Goal: Navigation & Orientation: Understand site structure

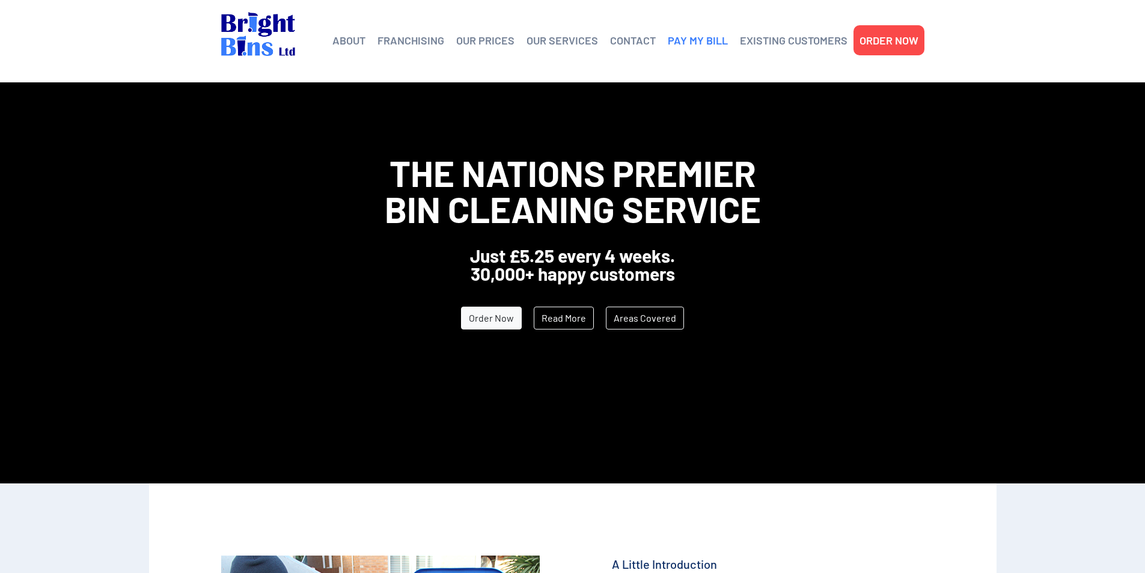
click at [685, 35] on link "PAY MY BILL" at bounding box center [698, 40] width 60 height 18
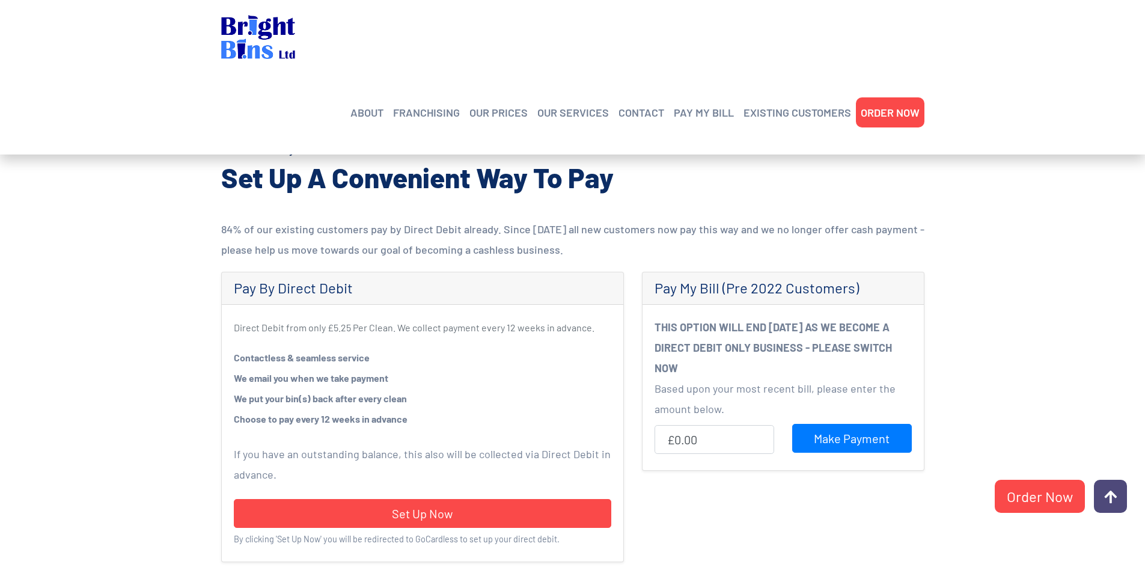
scroll to position [301, 0]
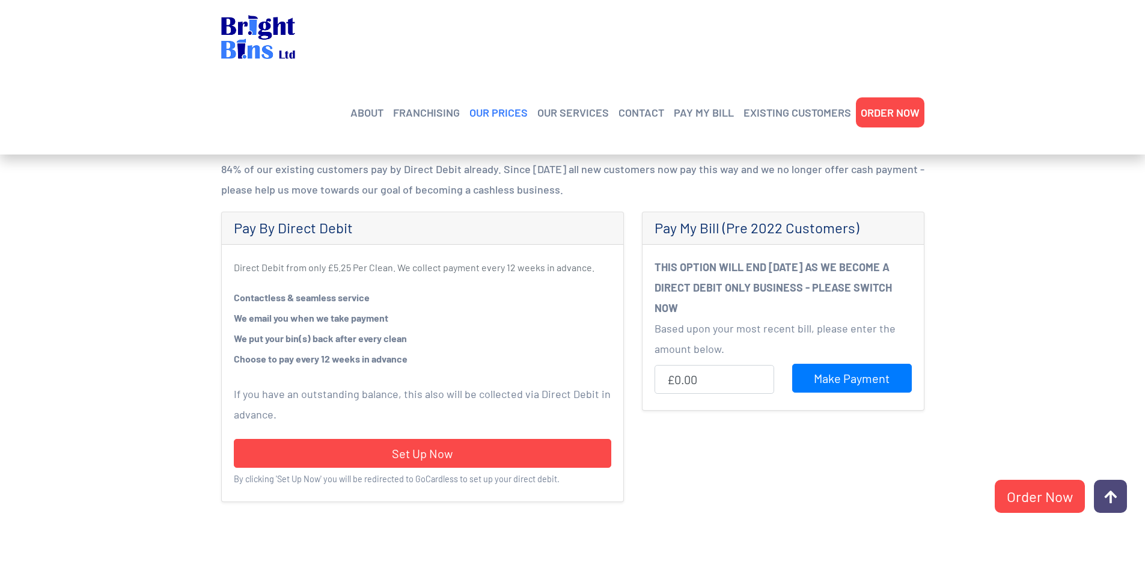
click at [481, 103] on link "OUR PRICES" at bounding box center [499, 112] width 58 height 18
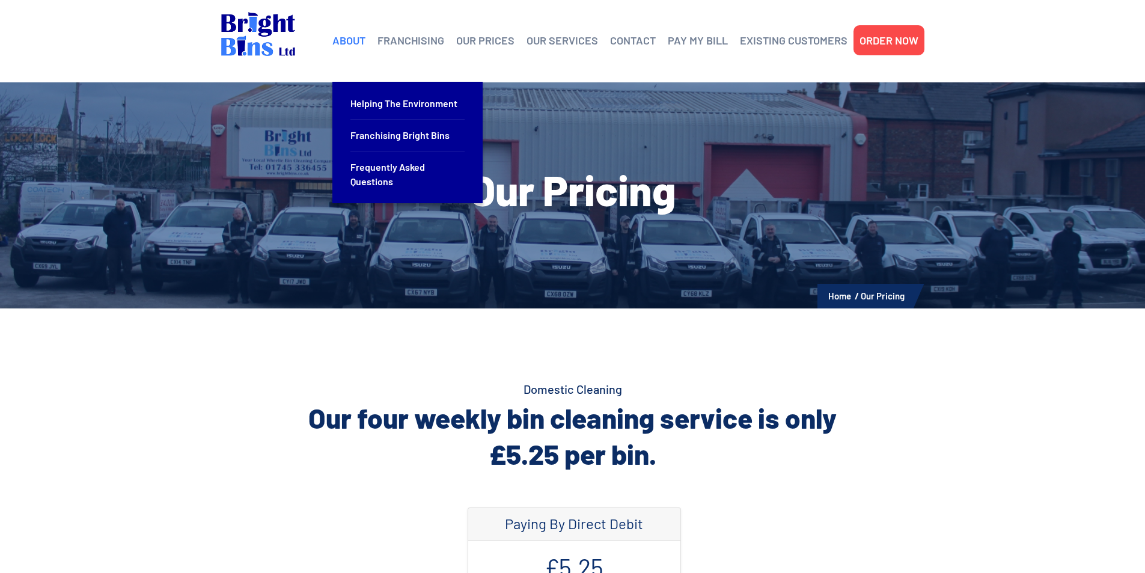
click at [361, 35] on link "ABOUT" at bounding box center [349, 40] width 33 height 18
